Goal: Task Accomplishment & Management: Manage account settings

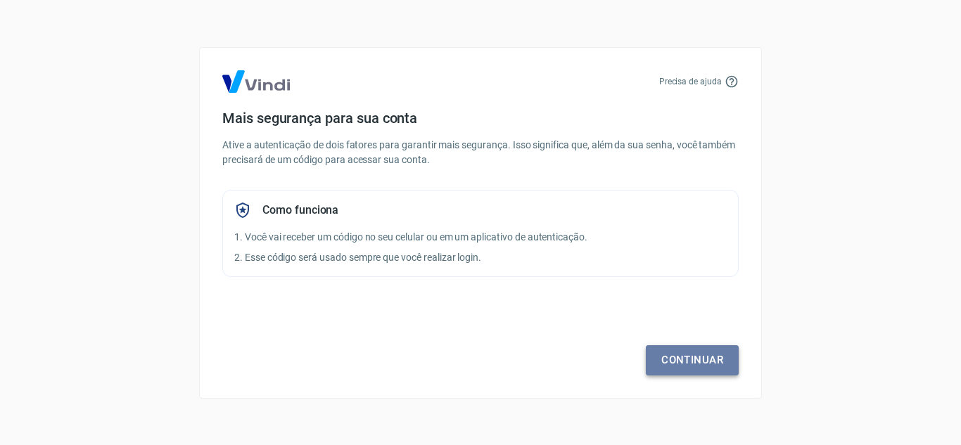
click at [679, 369] on link "Continuar" at bounding box center [692, 360] width 93 height 30
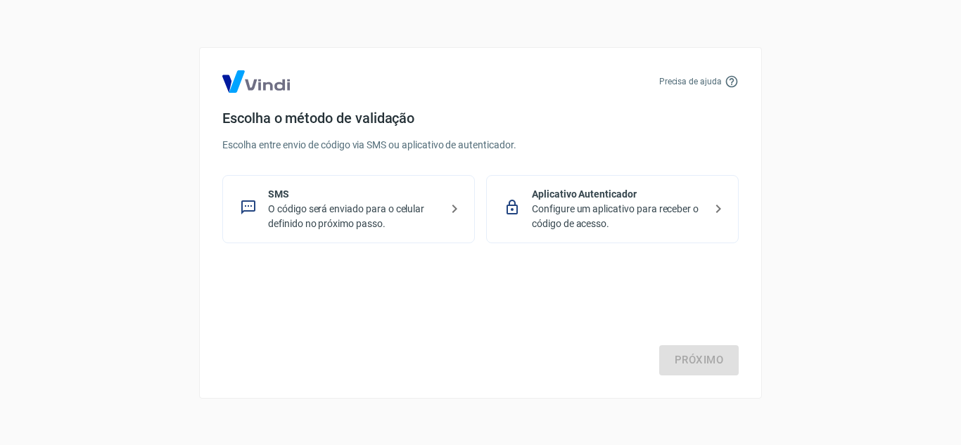
click at [313, 153] on div "Escolha o método de validação Escolha entre envio de código via SMS ou aplicati…" at bounding box center [480, 177] width 516 height 134
click at [414, 208] on p "O código será enviado para o celular definido no próximo passo." at bounding box center [354, 217] width 172 height 30
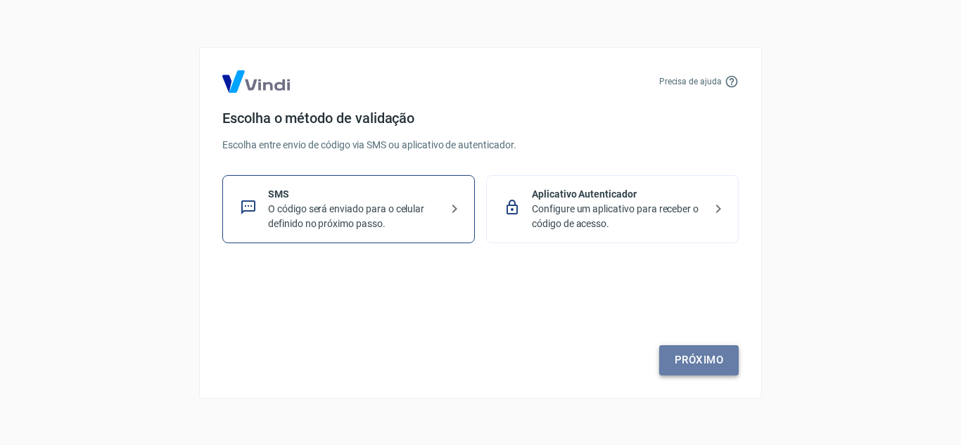
click at [716, 358] on link "Próximo" at bounding box center [698, 360] width 79 height 30
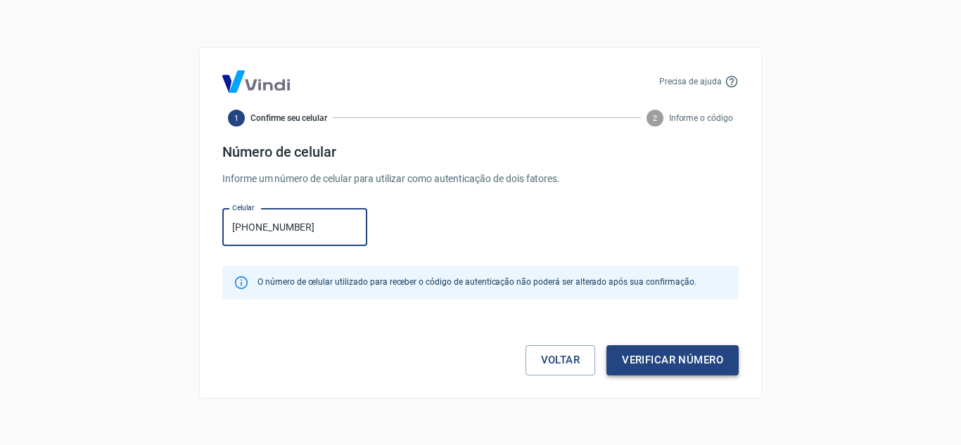
type input "[PHONE_NUMBER]"
click at [677, 354] on button "Verificar número" at bounding box center [672, 360] width 132 height 30
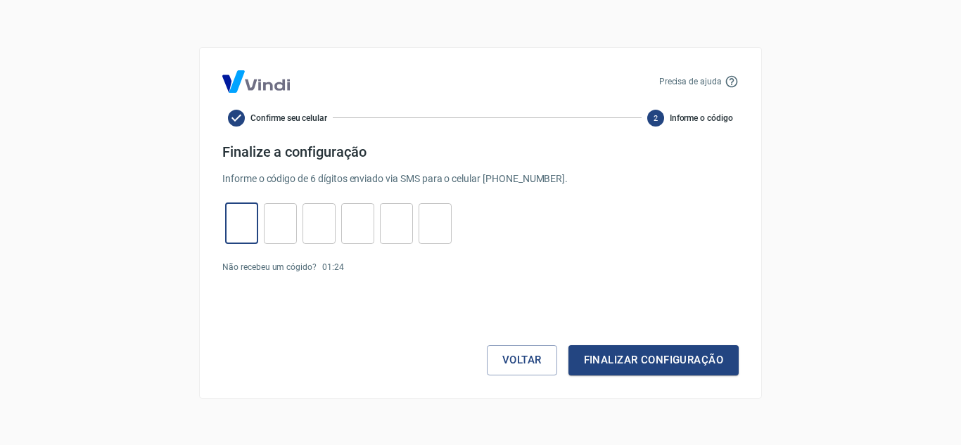
click at [251, 230] on input "tel" at bounding box center [241, 223] width 33 height 30
type input "6"
type input "3"
type input "8"
type input "7"
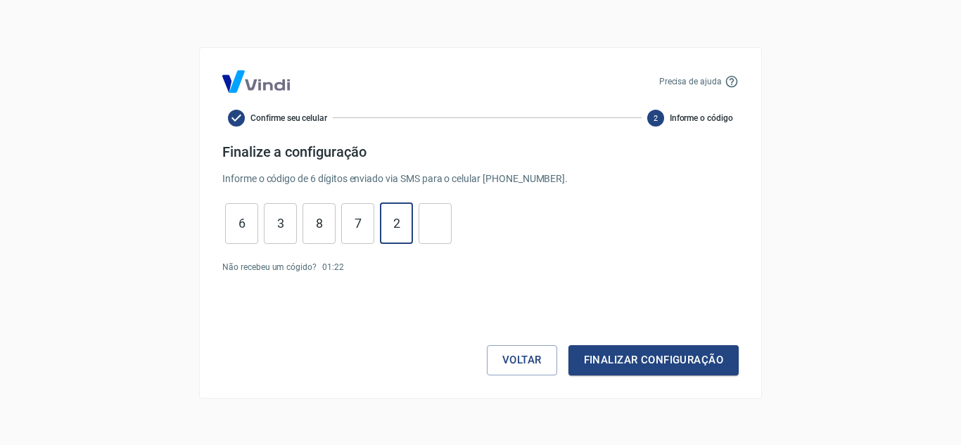
type input "2"
type input "0"
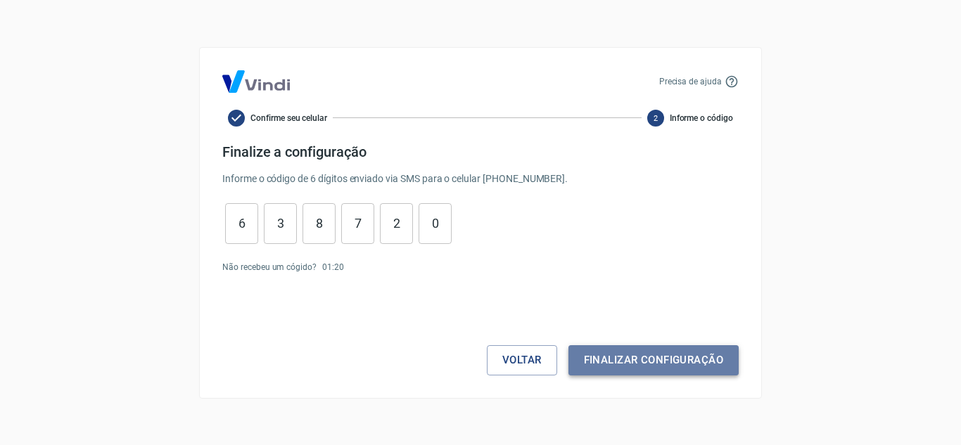
click at [652, 357] on button "Finalizar configuração" at bounding box center [653, 360] width 170 height 30
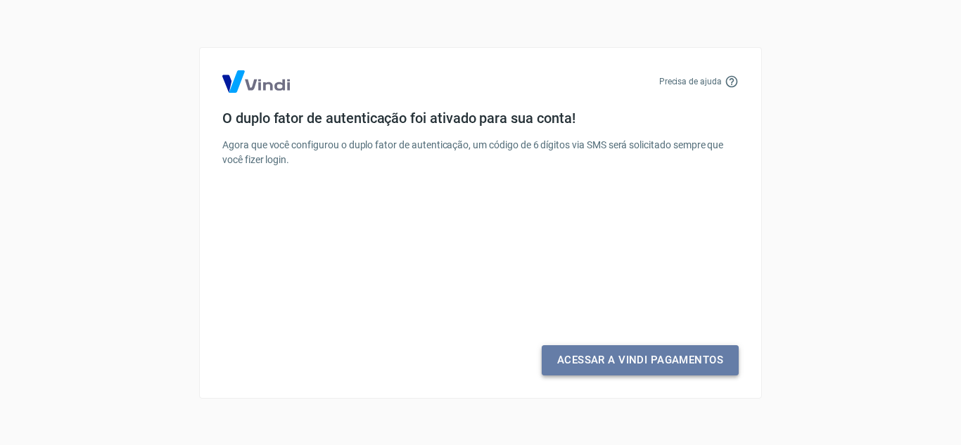
click at [652, 357] on link "Acessar a Vindi Pagamentos" at bounding box center [640, 360] width 197 height 30
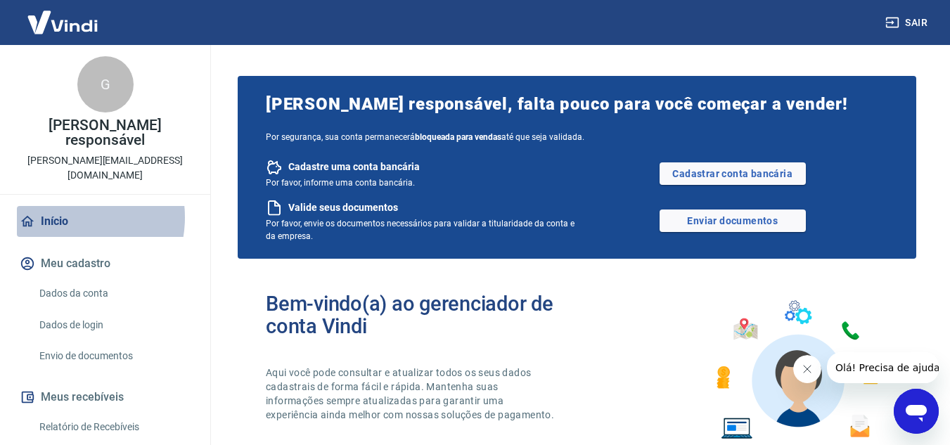
click at [63, 206] on link "Início" at bounding box center [105, 221] width 177 height 31
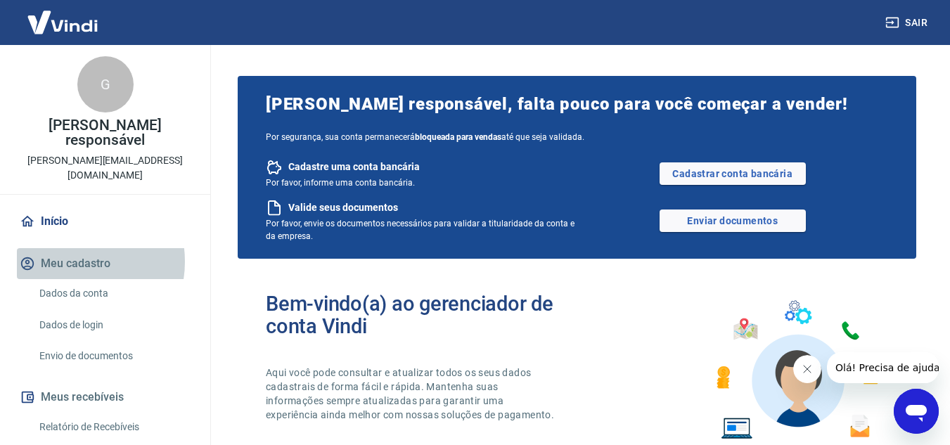
click at [70, 248] on button "Meu cadastro" at bounding box center [105, 263] width 177 height 31
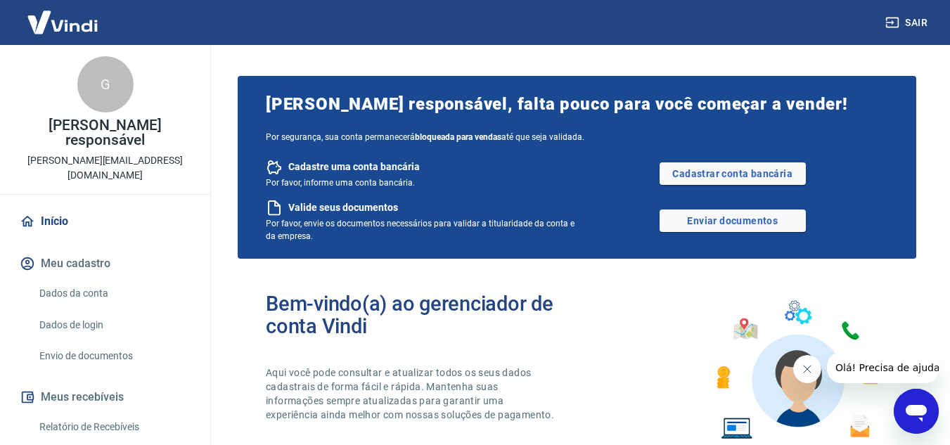
click at [94, 279] on link "Dados da conta" at bounding box center [114, 293] width 160 height 29
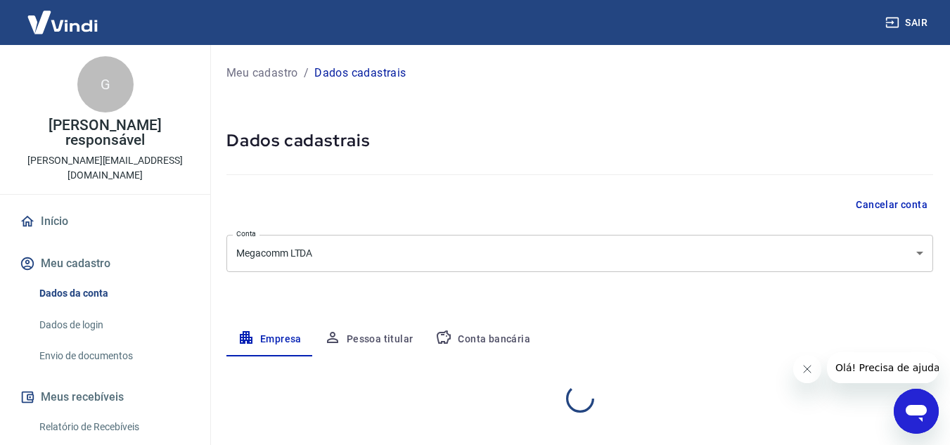
select select "SP"
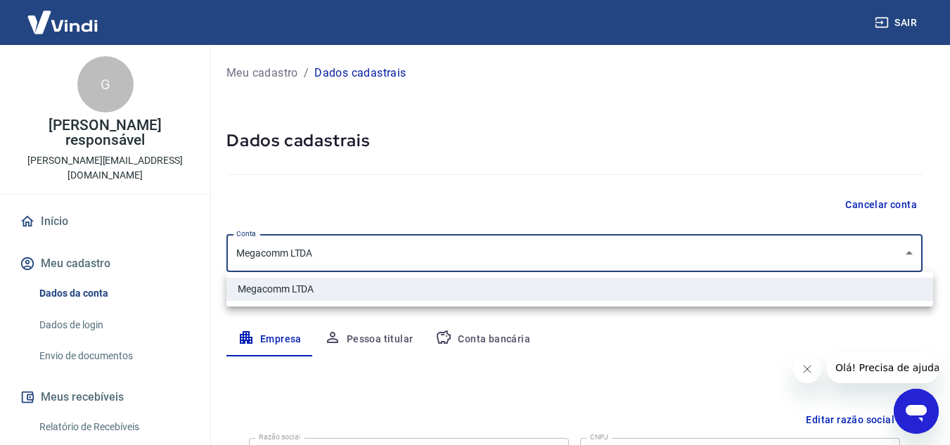
click at [923, 253] on body "Sair G [PERSON_NAME] responsável [PERSON_NAME][EMAIL_ADDRESS][DOMAIN_NAME] [PER…" at bounding box center [475, 222] width 950 height 445
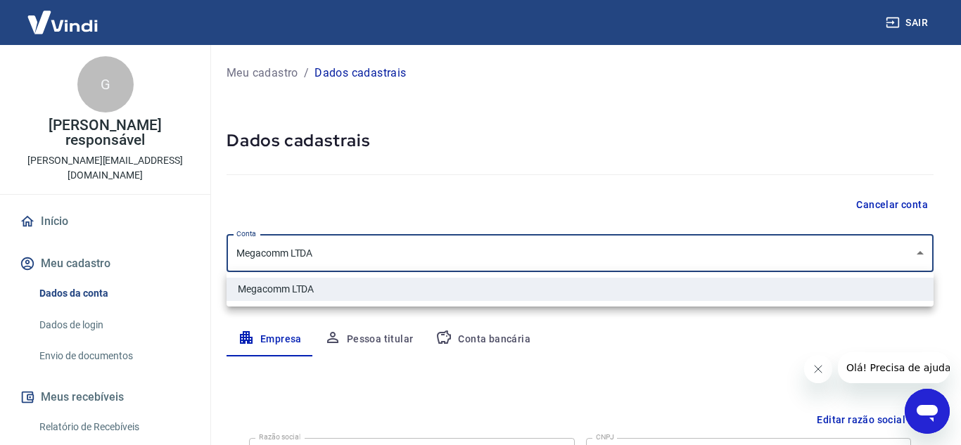
click at [923, 253] on div at bounding box center [480, 222] width 961 height 445
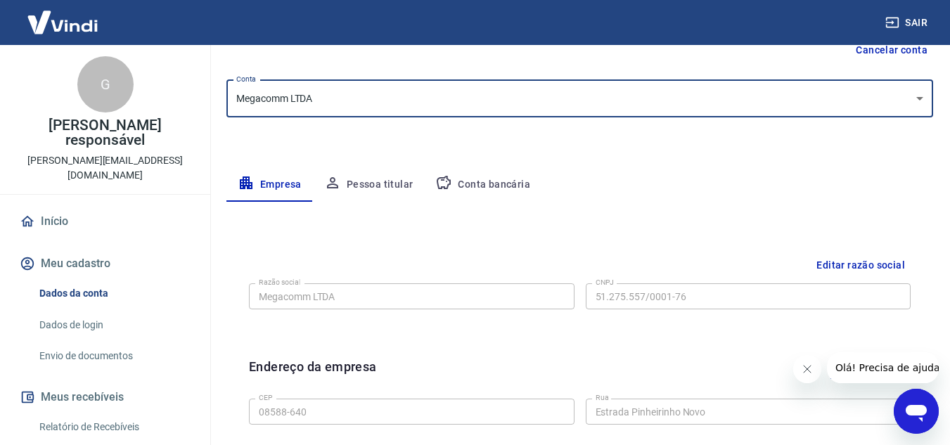
scroll to position [250, 0]
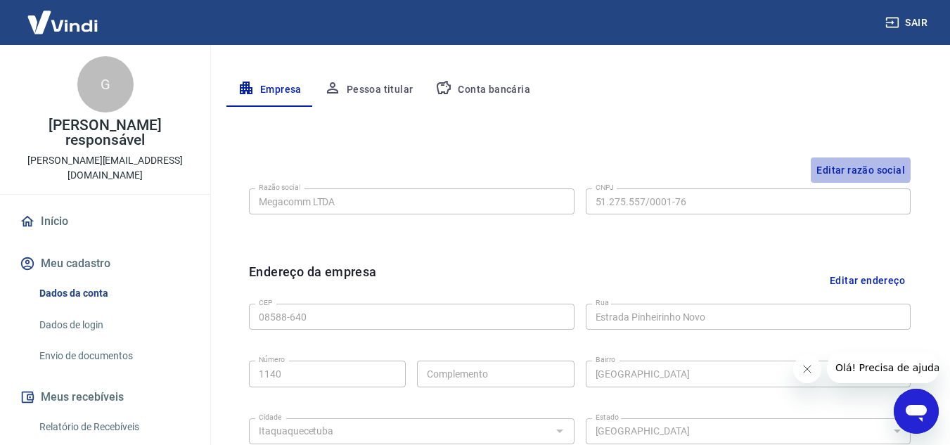
click at [859, 170] on button "Editar razão social" at bounding box center [861, 171] width 100 height 26
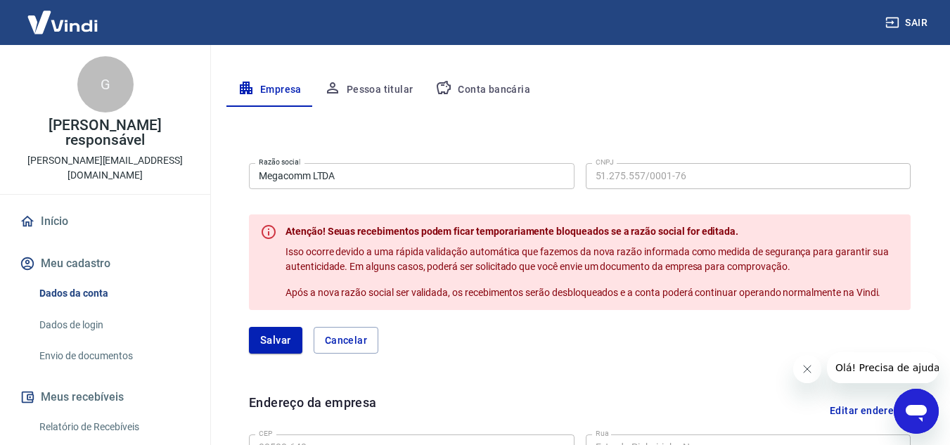
click at [575, 274] on p "Isso ocorre devido a uma rápida validação automática que fazemos da nova razão …" at bounding box center [593, 260] width 614 height 30
click at [700, 313] on form "Razão social Megacomm LTDA Razão social CNPJ 51.275.557/0001-76 CNPJ Atenção! S…" at bounding box center [580, 256] width 662 height 196
click at [418, 179] on input "Megacomm LTDA" at bounding box center [412, 176] width 326 height 26
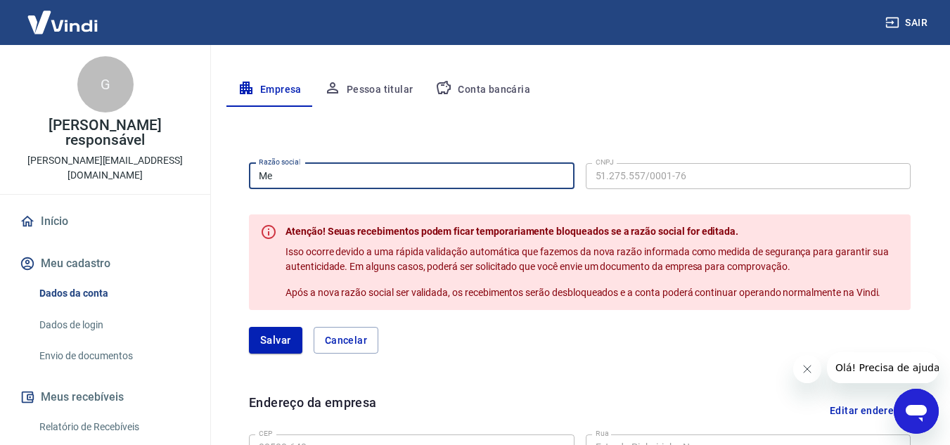
type input "M"
type input "Ecocity"
click at [537, 181] on input "Ecocity" at bounding box center [412, 176] width 326 height 26
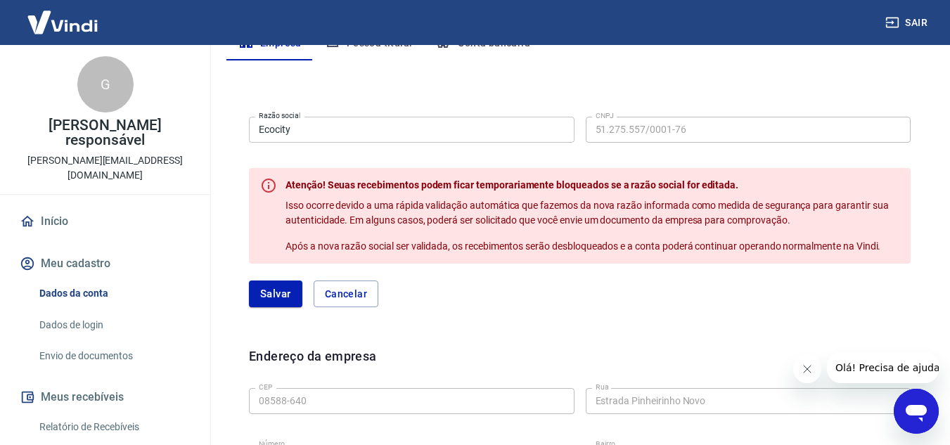
scroll to position [291, 0]
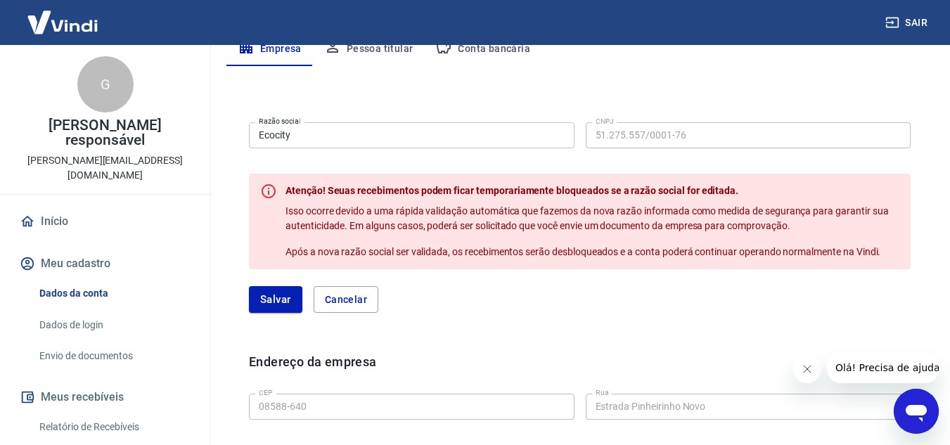
click at [540, 297] on div "[PERSON_NAME]" at bounding box center [580, 299] width 662 height 27
click at [65, 208] on link "Início" at bounding box center [105, 221] width 177 height 31
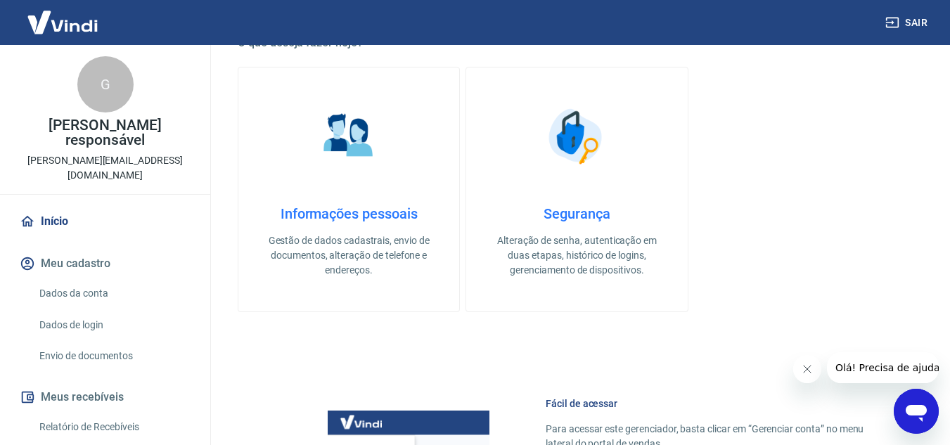
scroll to position [48, 0]
